Goal: Information Seeking & Learning: Learn about a topic

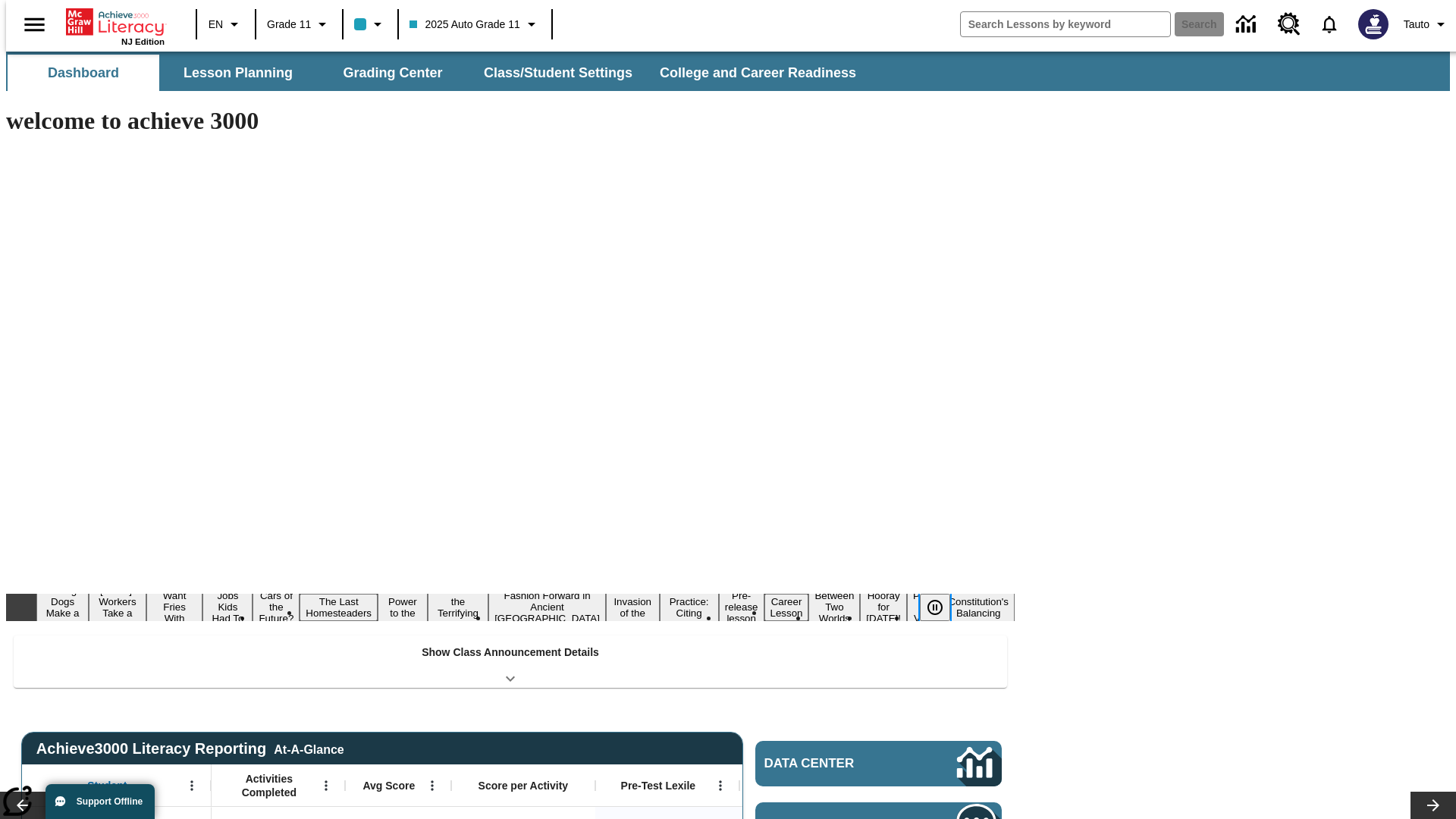
click at [941, 599] on icon "Pause" at bounding box center [935, 607] width 18 height 18
click at [69, 577] on button "Diving Dogs Make a Splash" at bounding box center [48, 607] width 42 height 60
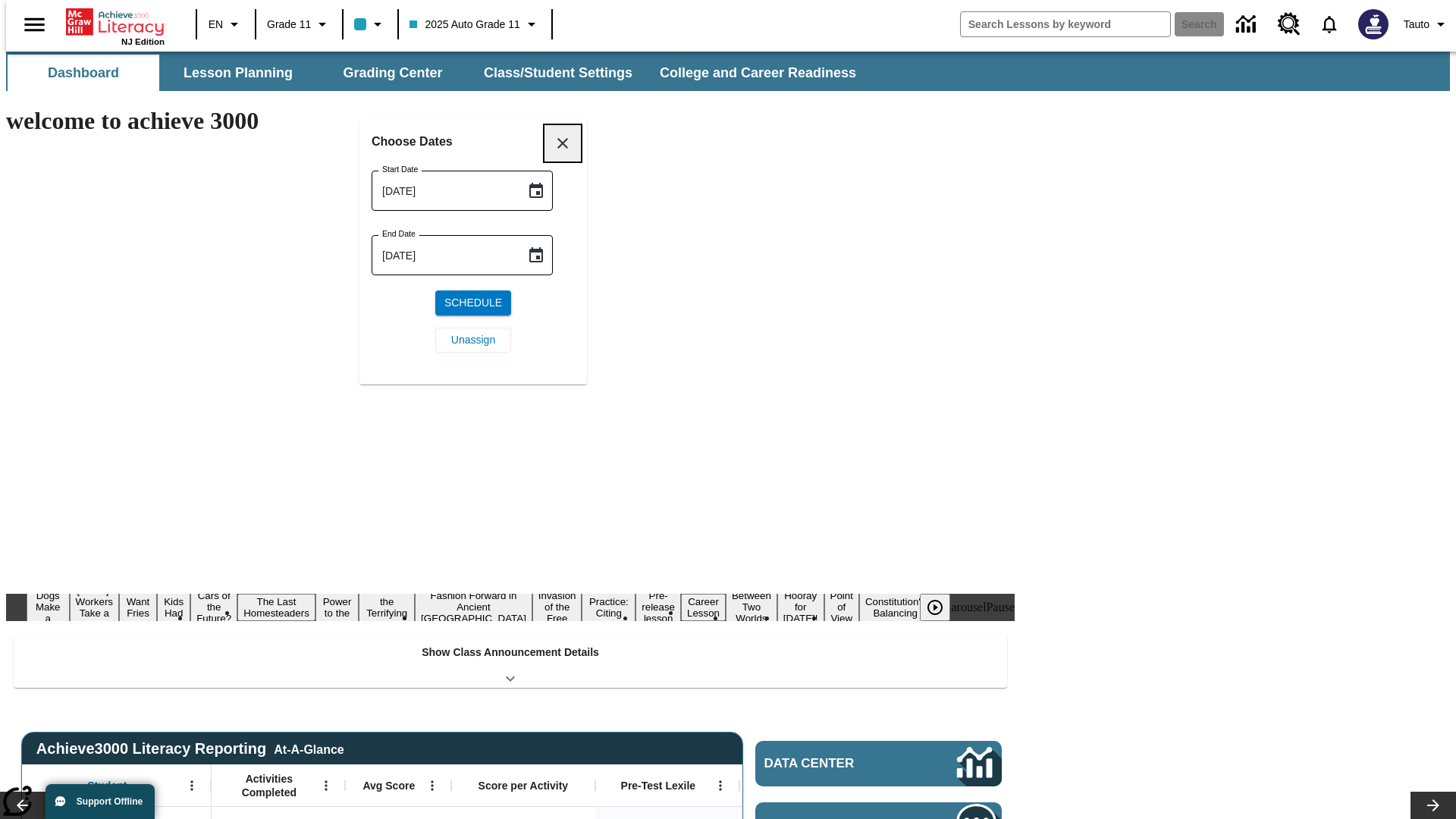
scroll to position [176, 0]
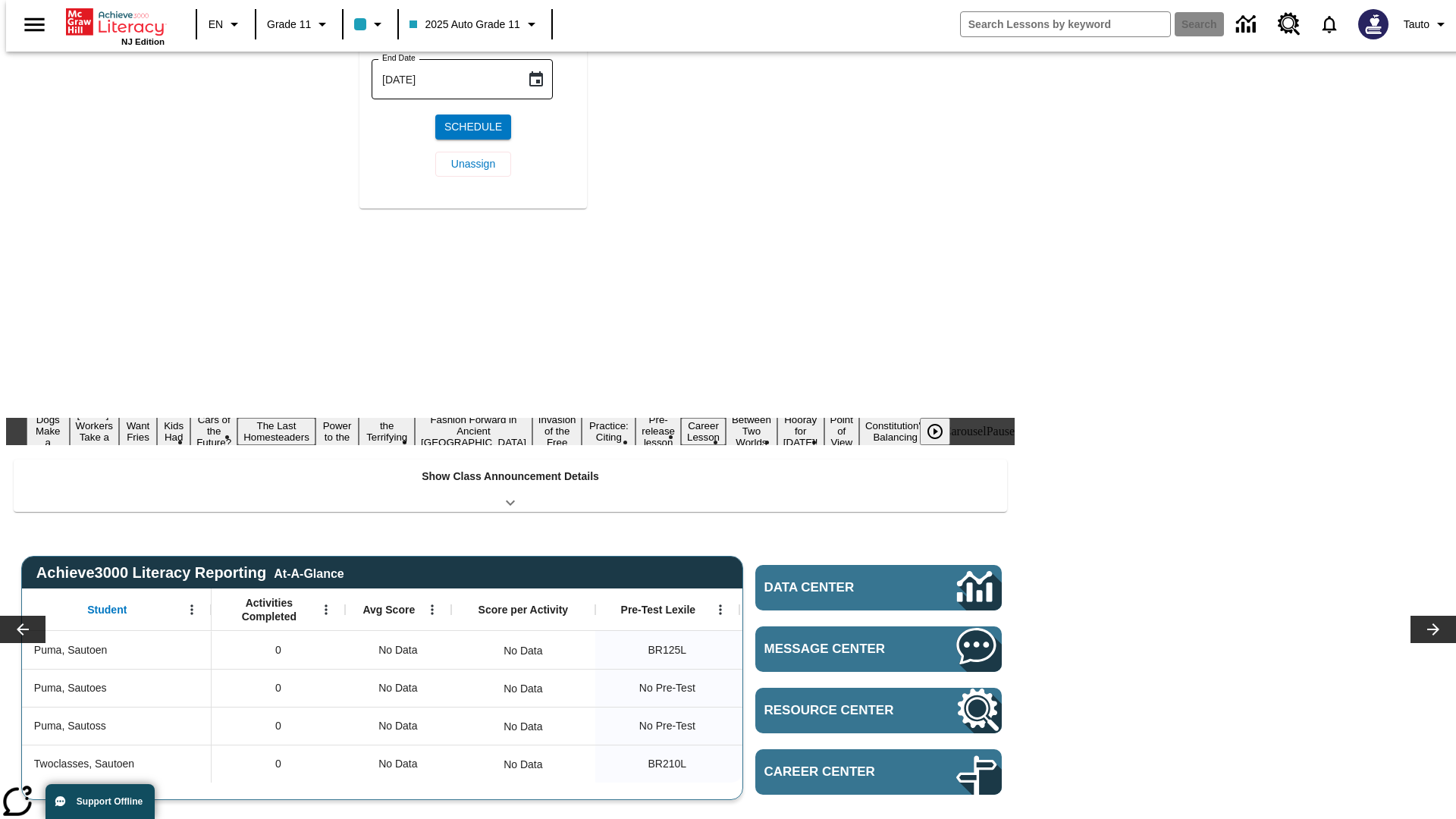
click at [541, 22] on icon "Choose date, selected date is Sep 5, 2025" at bounding box center [536, 14] width 13 height 15
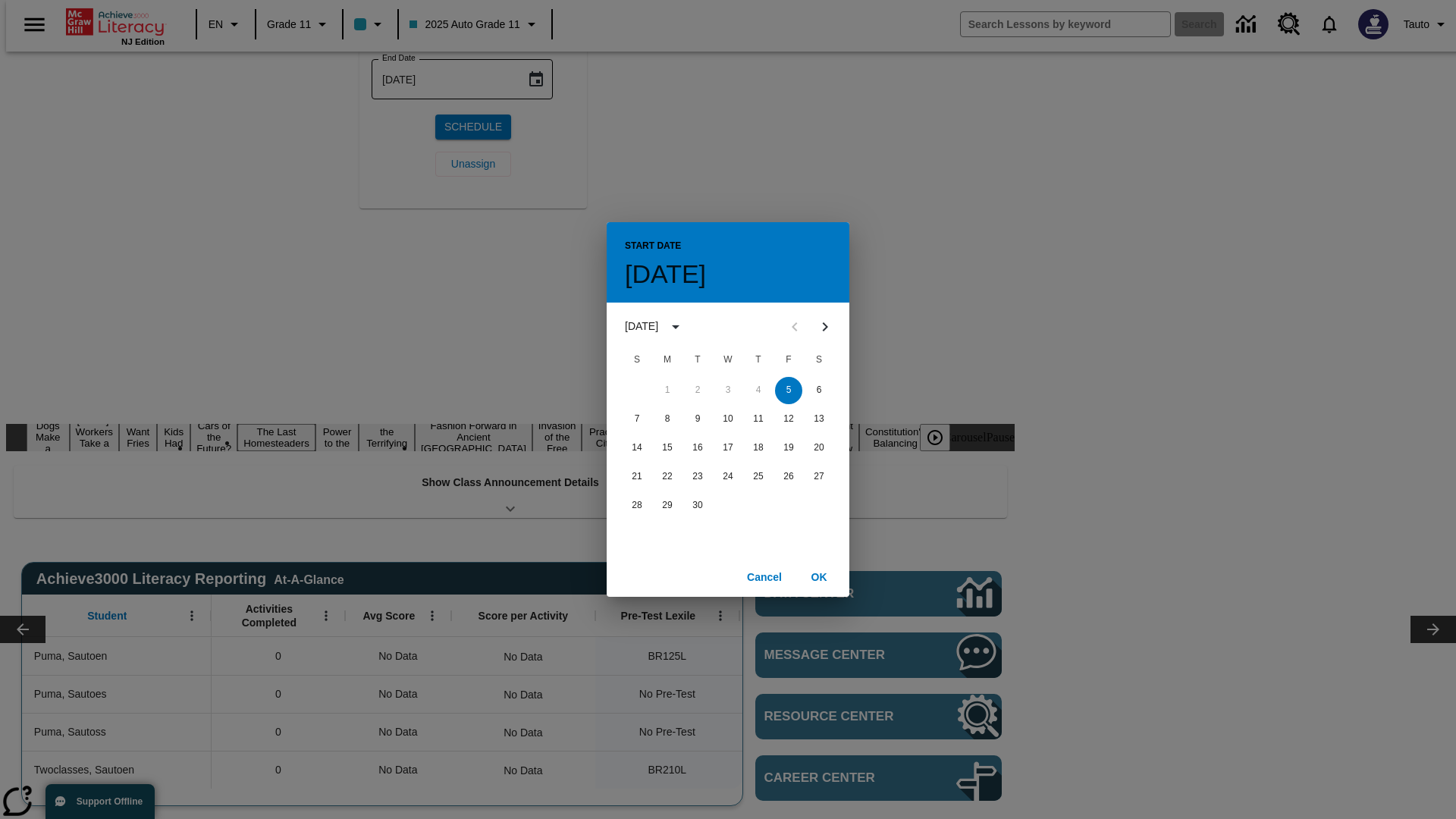
scroll to position [0, 0]
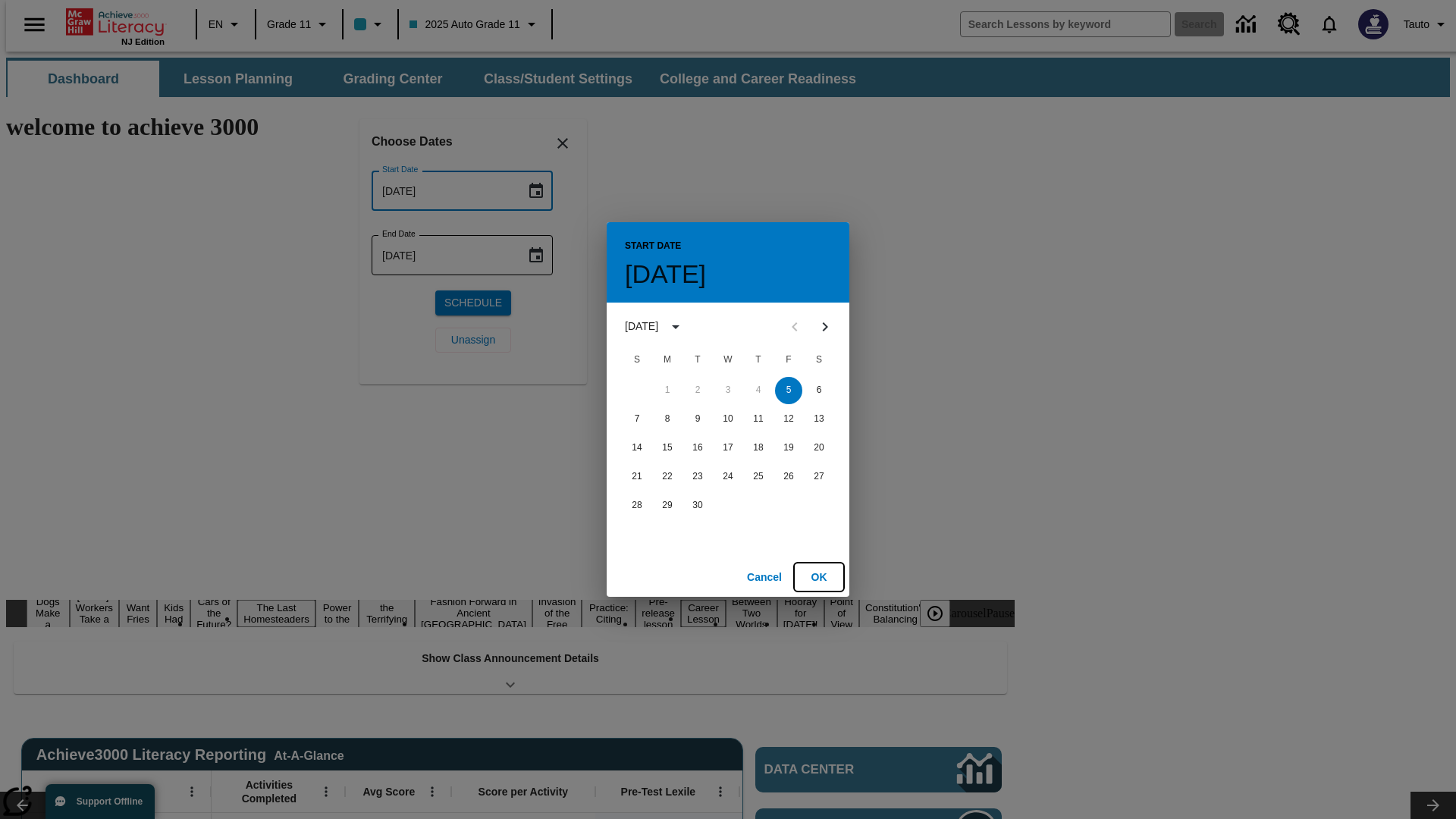
click at [819, 577] on button "OK" at bounding box center [819, 577] width 49 height 28
